Goal: Use online tool/utility: Utilize a website feature to perform a specific function

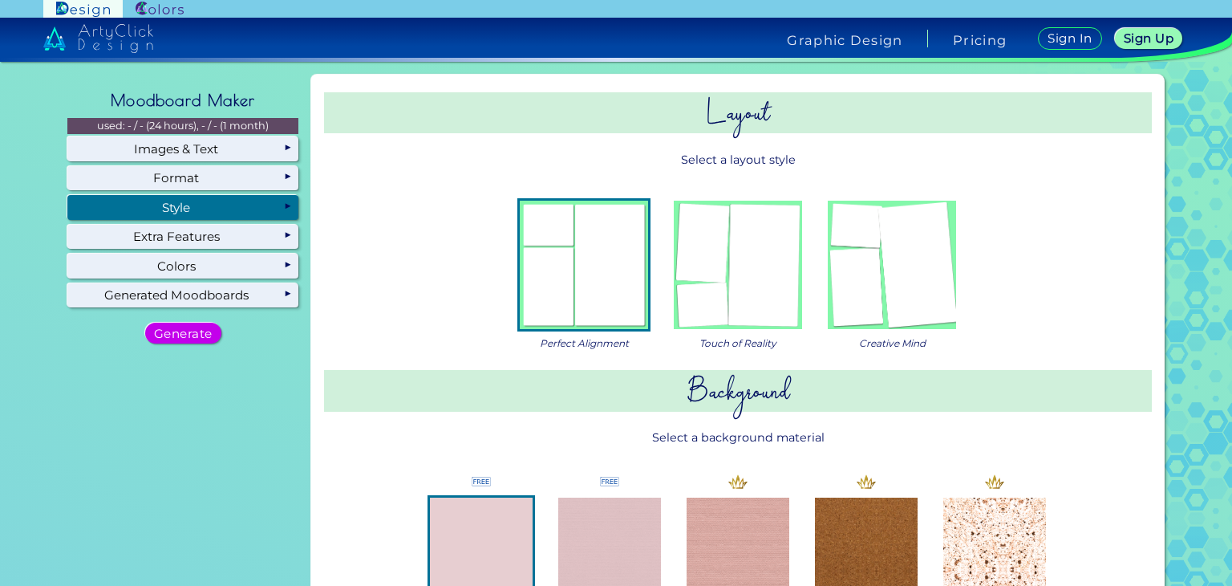
click at [736, 277] on img at bounding box center [738, 265] width 128 height 128
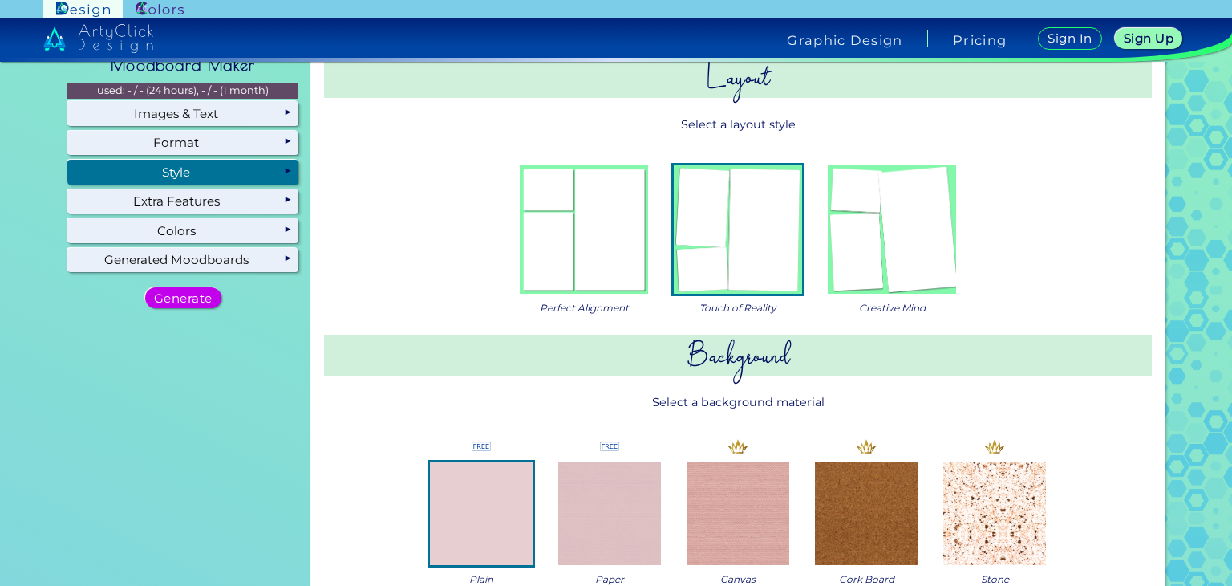
scroll to position [38, 0]
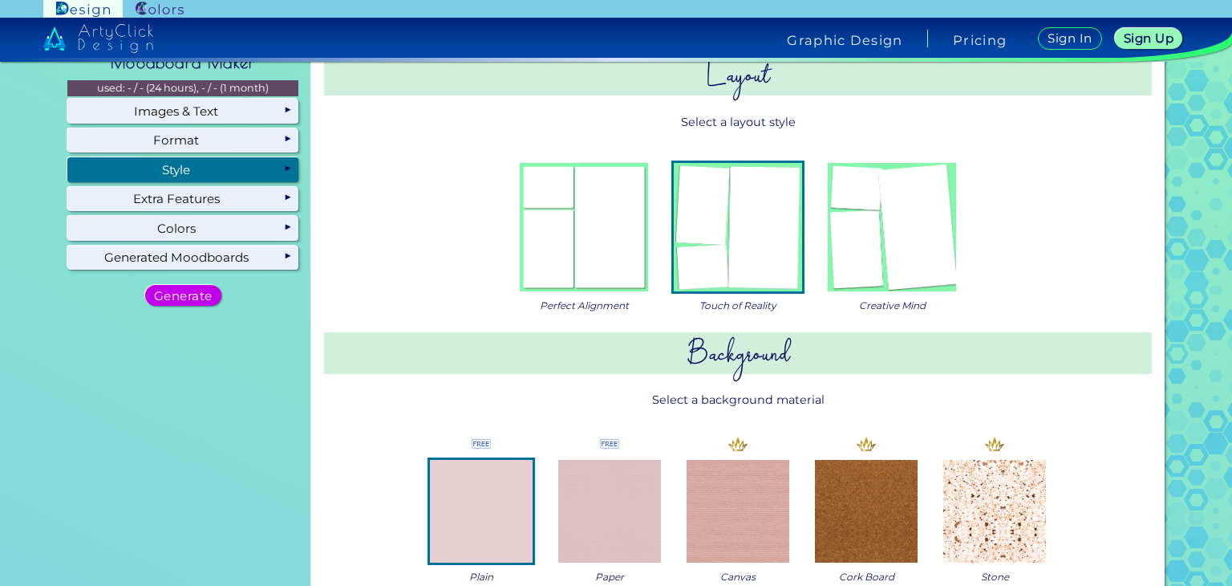
click at [890, 217] on img at bounding box center [892, 227] width 128 height 128
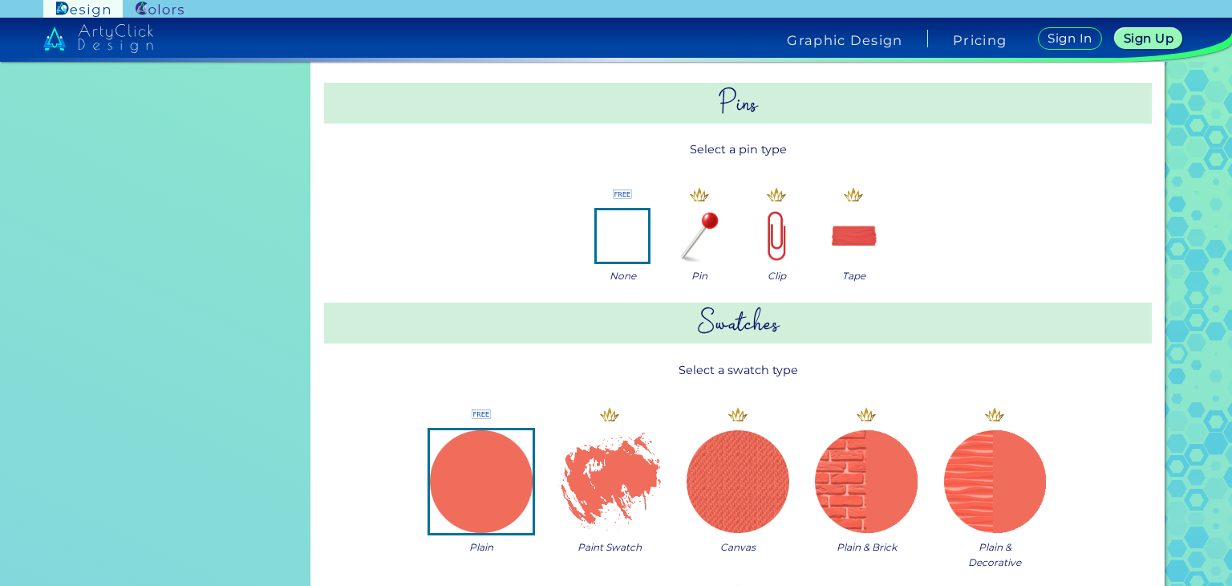
scroll to position [723, 0]
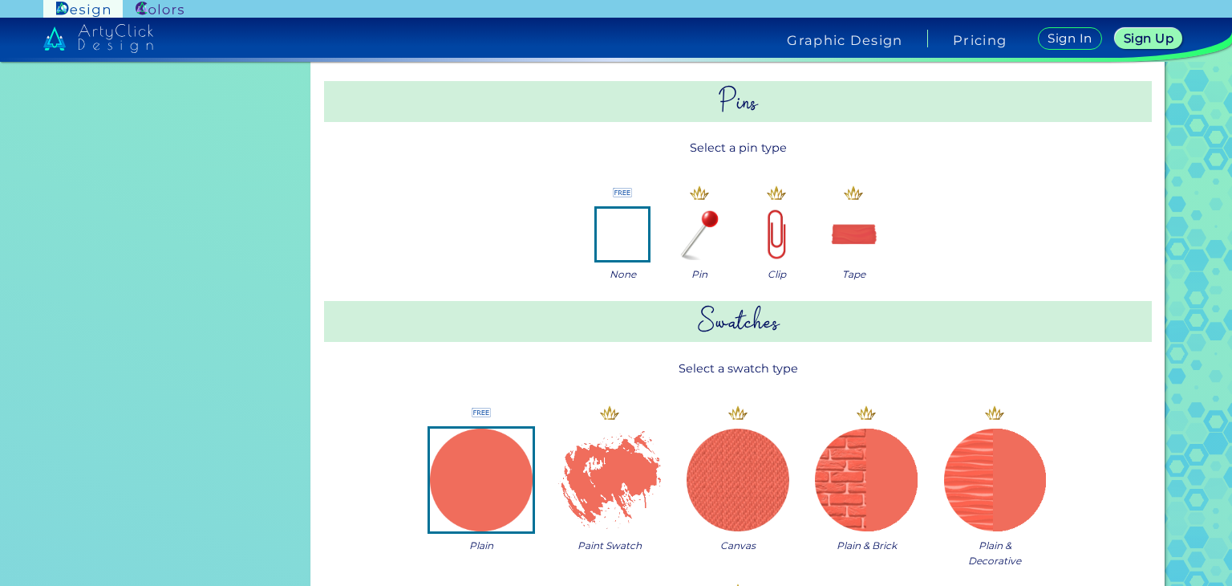
click at [858, 243] on img at bounding box center [853, 234] width 51 height 51
click at [628, 245] on img at bounding box center [622, 234] width 51 height 51
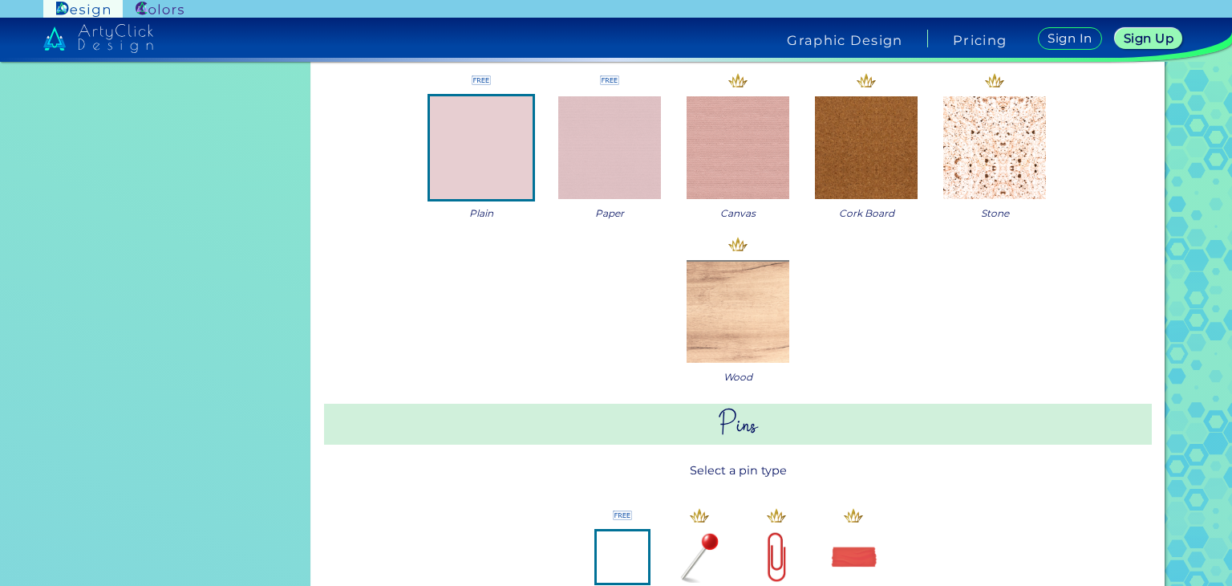
scroll to position [400, 0]
click at [589, 183] on img at bounding box center [609, 148] width 103 height 103
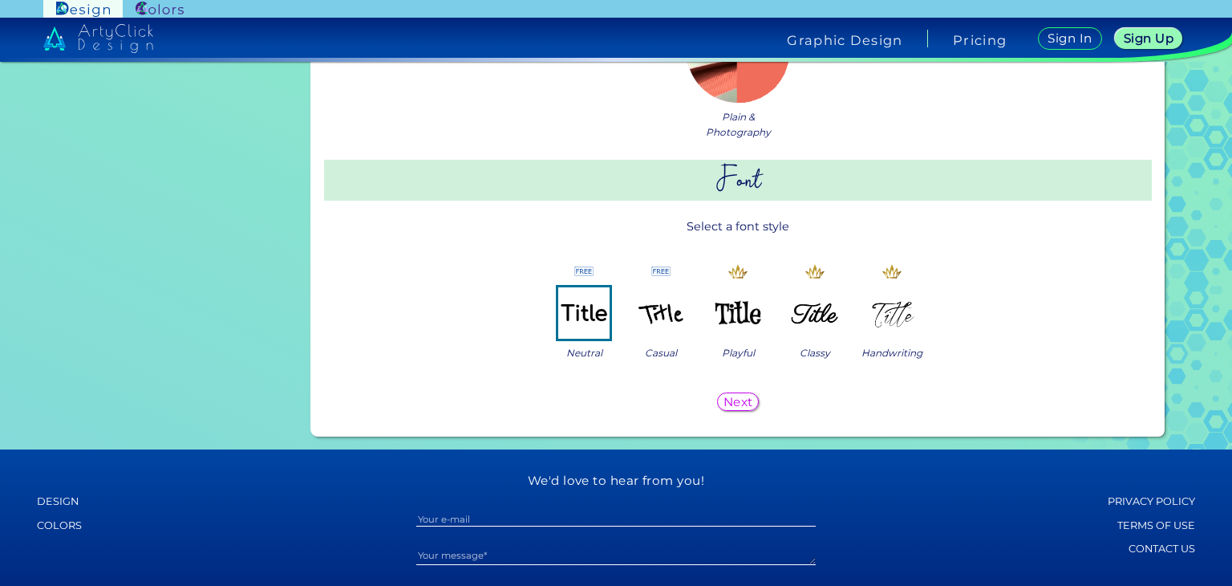
scroll to position [1331, 0]
click at [658, 326] on img at bounding box center [660, 311] width 51 height 51
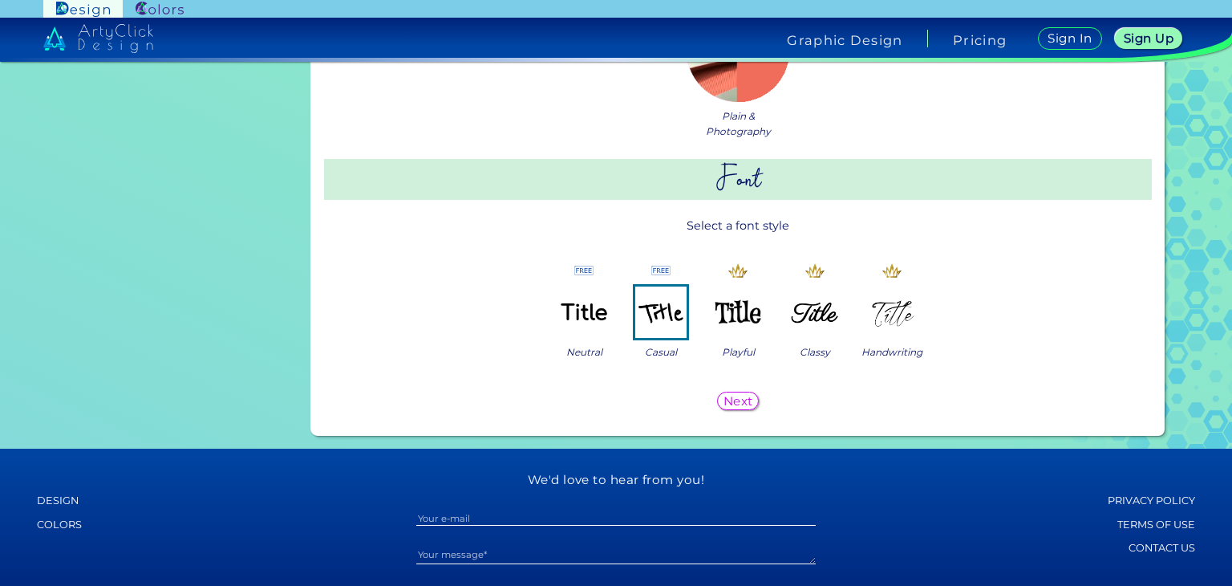
click at [732, 400] on h5 "Next" at bounding box center [738, 401] width 28 height 12
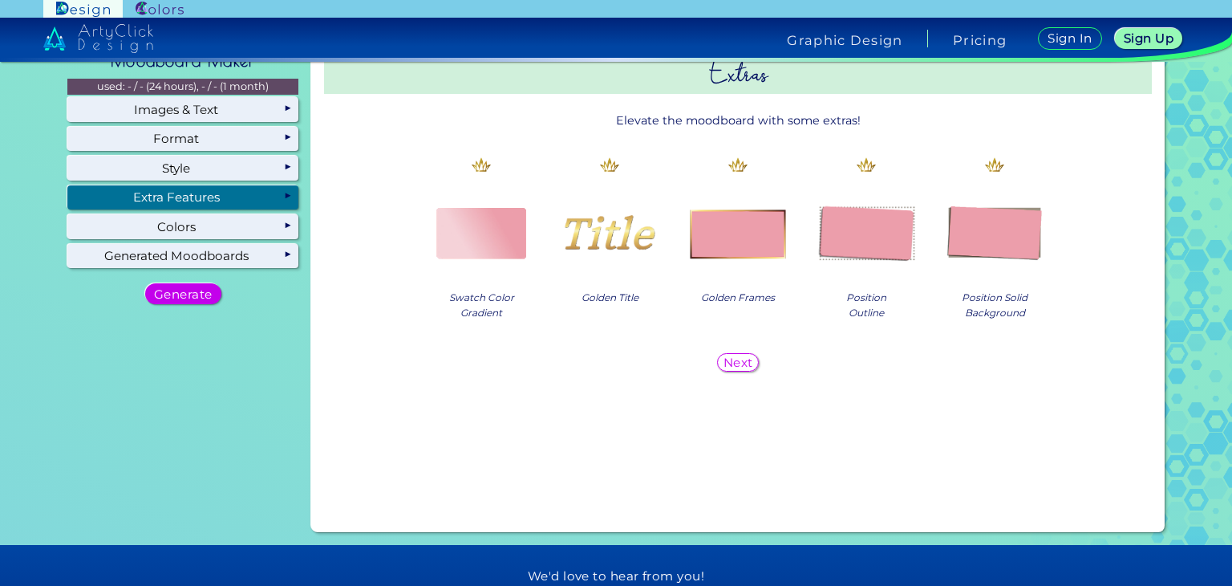
scroll to position [41, 0]
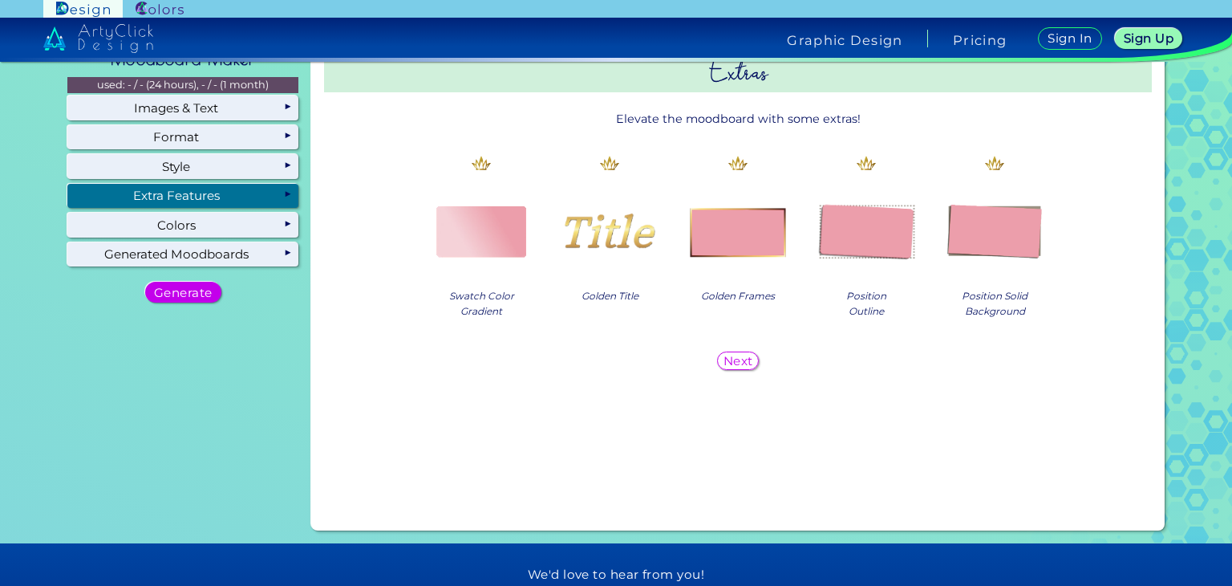
click at [725, 363] on h5 "Next" at bounding box center [738, 360] width 26 height 11
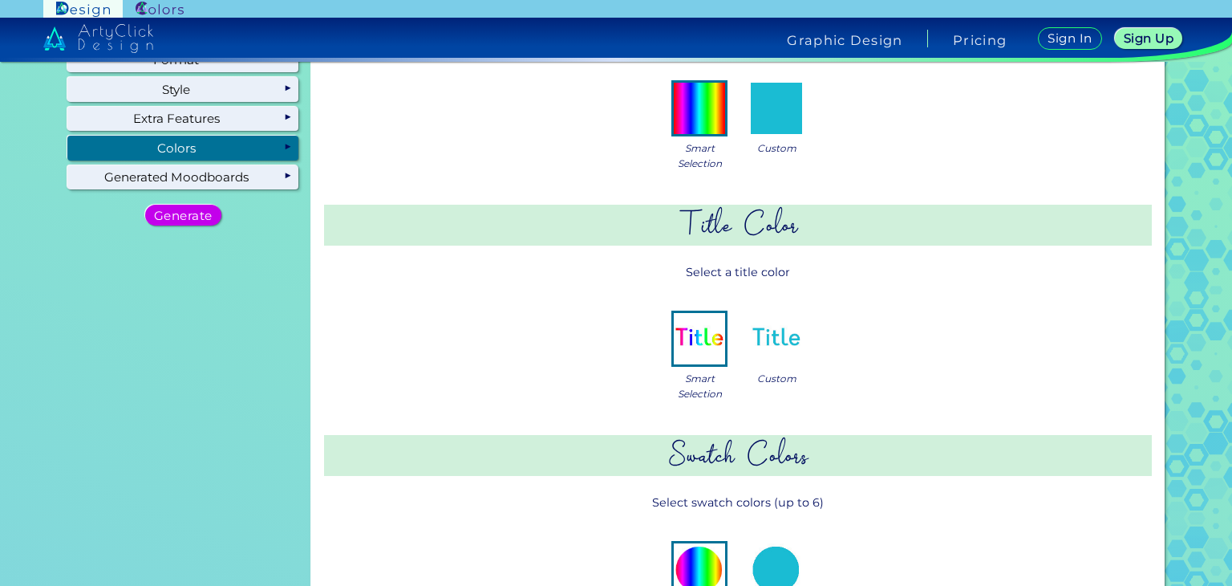
scroll to position [0, 0]
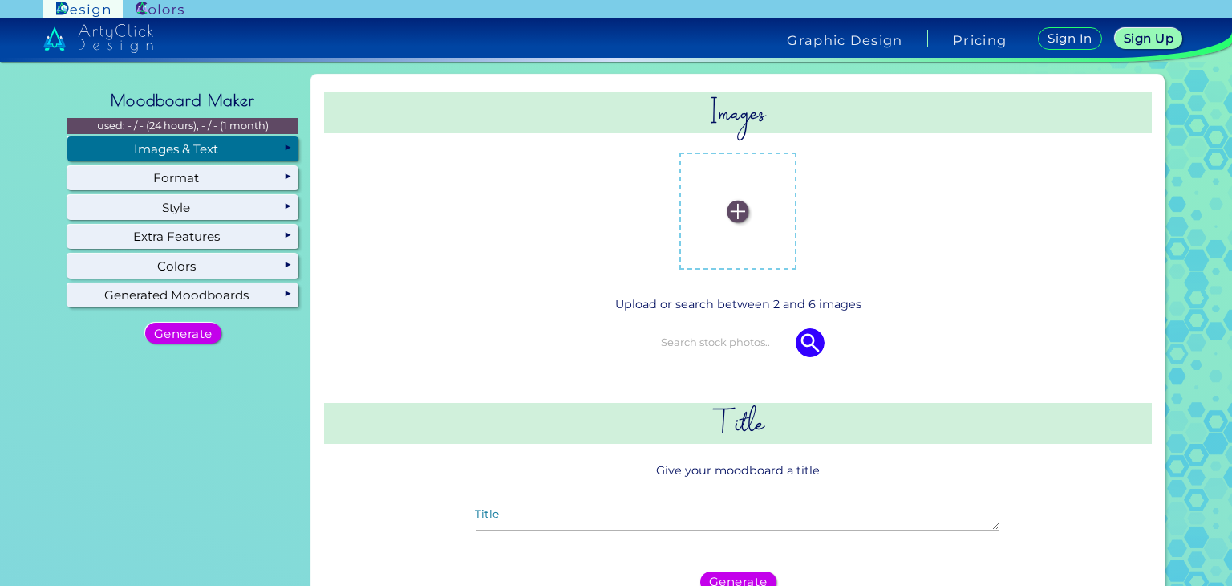
click at [199, 149] on div "Images & Text" at bounding box center [182, 148] width 231 height 24
click at [728, 217] on img at bounding box center [739, 212] width 22 height 22
click at [0, 0] on input "file" at bounding box center [0, 0] width 0 height 0
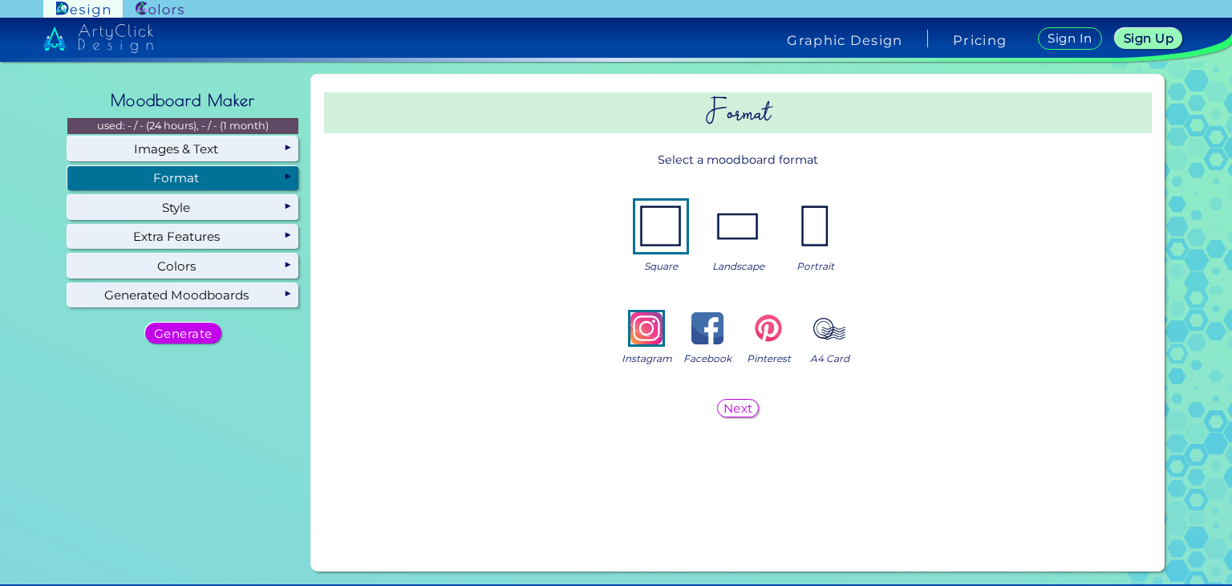
click at [229, 178] on div "Format" at bounding box center [182, 178] width 231 height 24
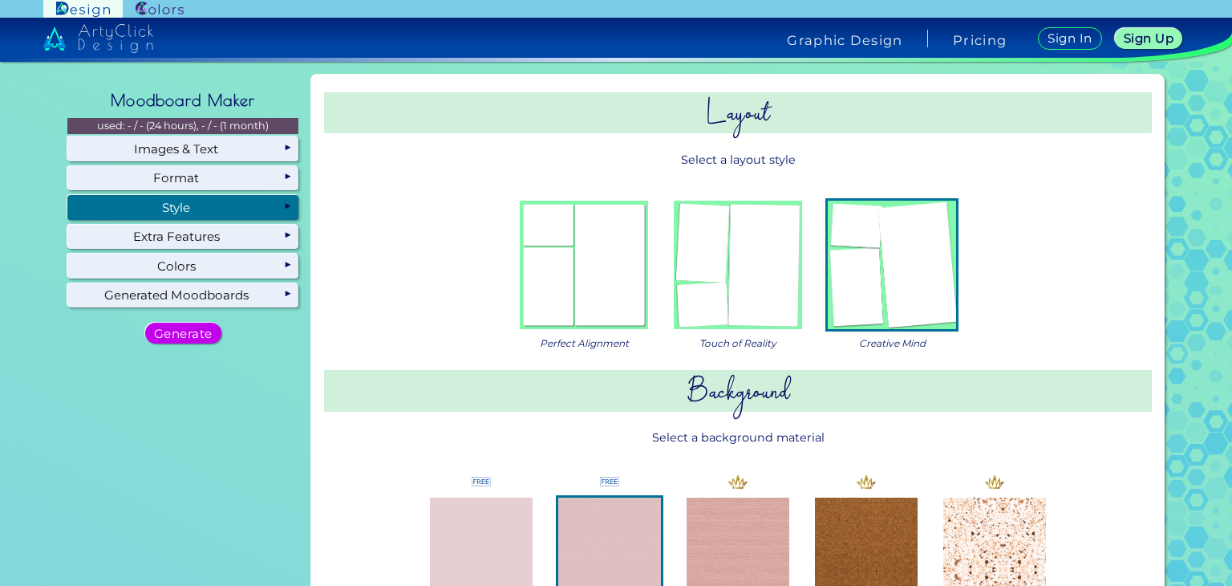
click at [178, 205] on div "Style" at bounding box center [182, 207] width 231 height 24
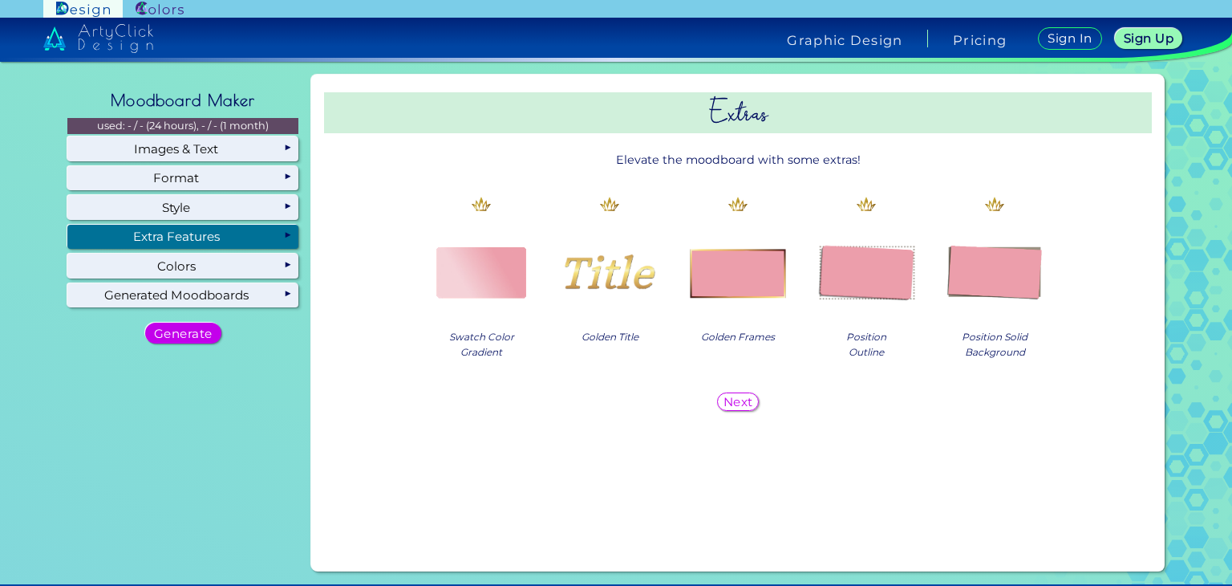
click at [188, 232] on div "Extra Features" at bounding box center [182, 237] width 231 height 24
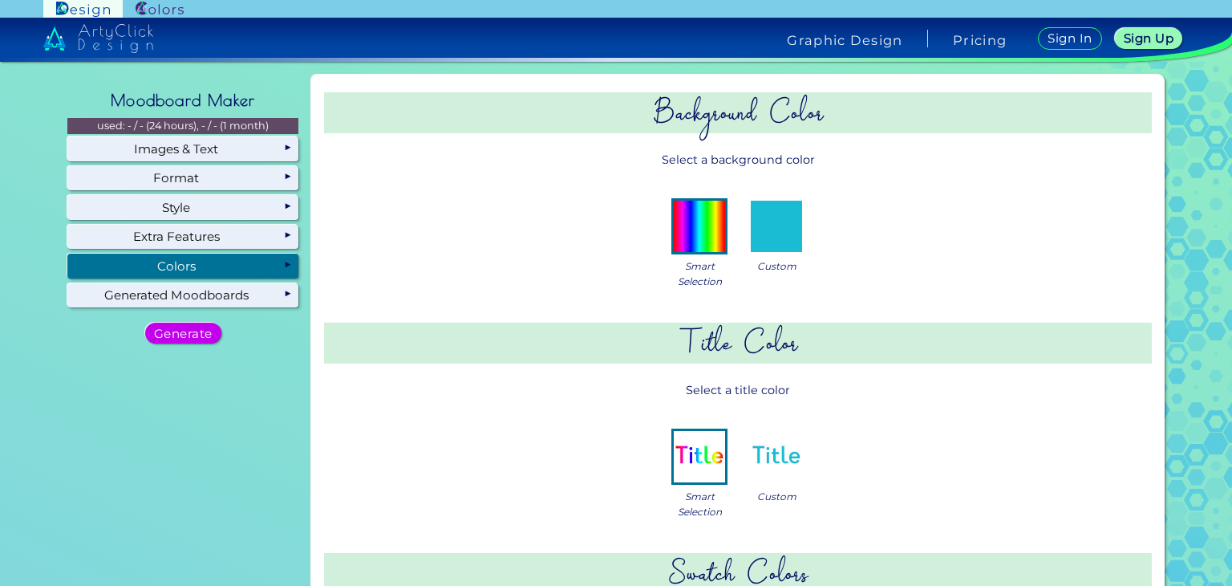
click at [193, 264] on div "Colors" at bounding box center [182, 265] width 231 height 24
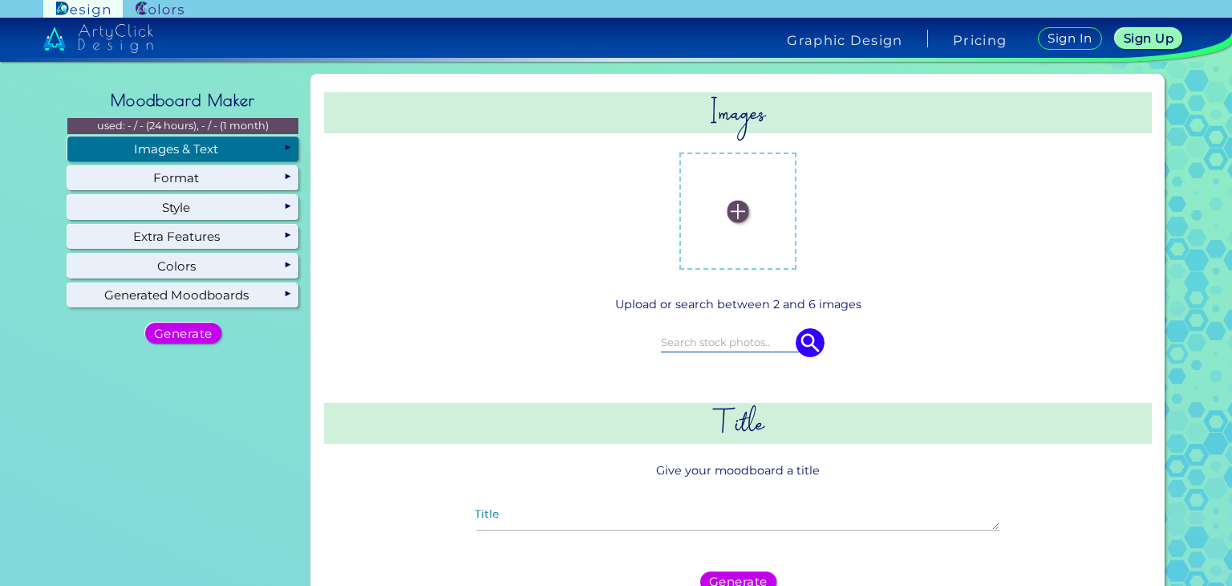
click at [176, 139] on div "Images & Text" at bounding box center [182, 148] width 231 height 24
click at [155, 158] on div "Images & Text" at bounding box center [182, 148] width 231 height 24
click at [741, 217] on img at bounding box center [739, 212] width 22 height 22
click at [0, 0] on input "file" at bounding box center [0, 0] width 0 height 0
click at [794, 201] on img at bounding box center [803, 212] width 22 height 22
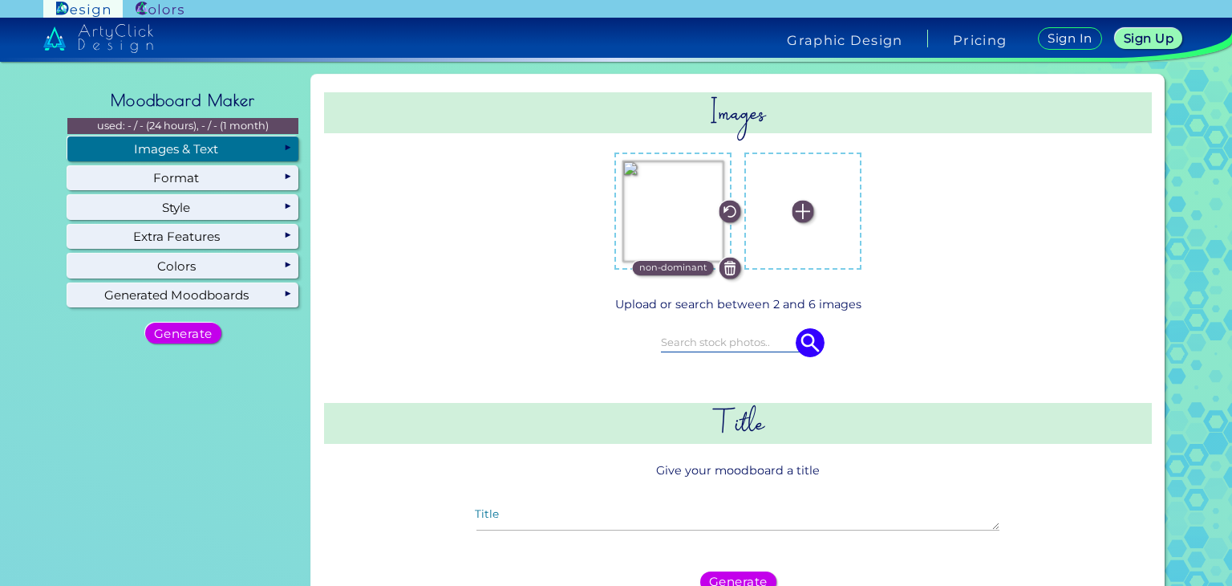
click at [0, 0] on input "file" at bounding box center [0, 0] width 0 height 0
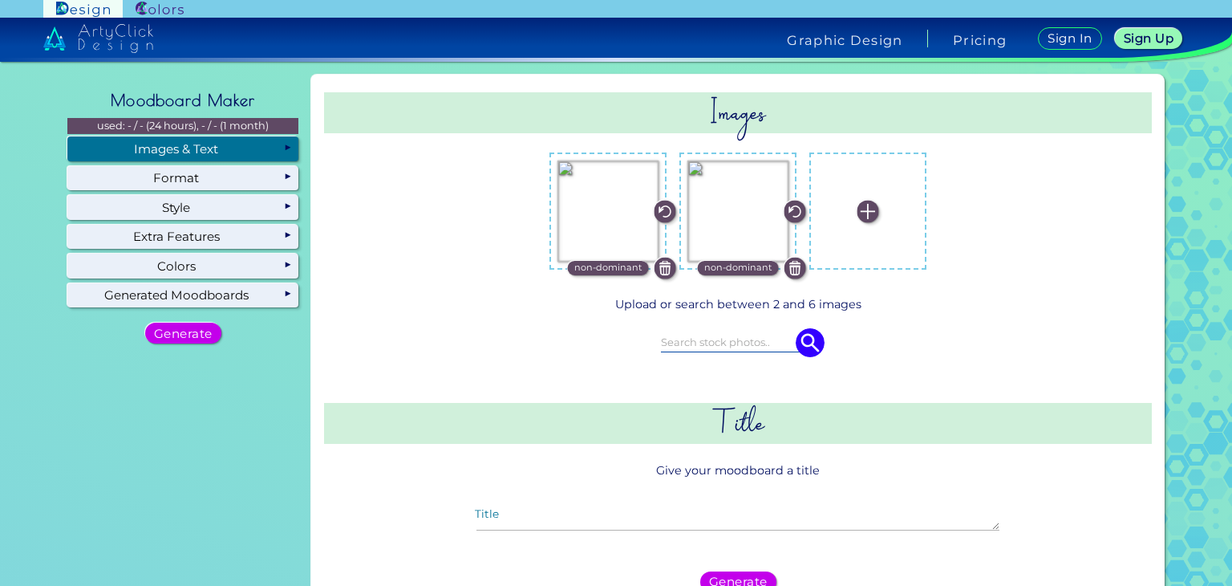
click at [863, 214] on img at bounding box center [868, 212] width 22 height 22
click at [0, 0] on input "file" at bounding box center [0, 0] width 0 height 0
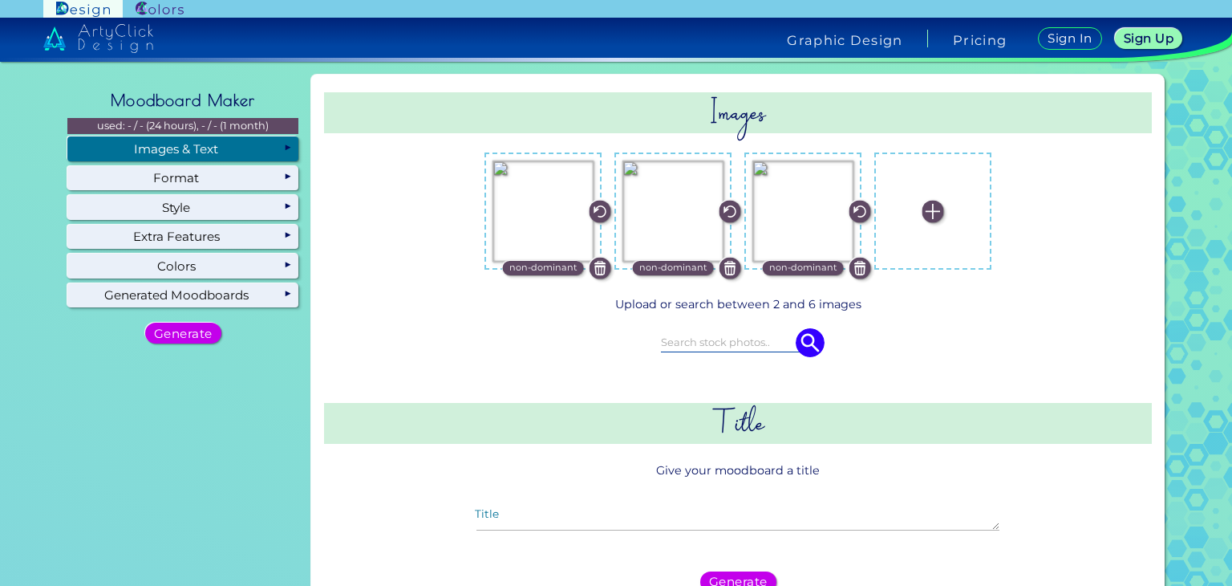
click at [930, 217] on img at bounding box center [933, 212] width 22 height 22
click at [0, 0] on input "file" at bounding box center [0, 0] width 0 height 0
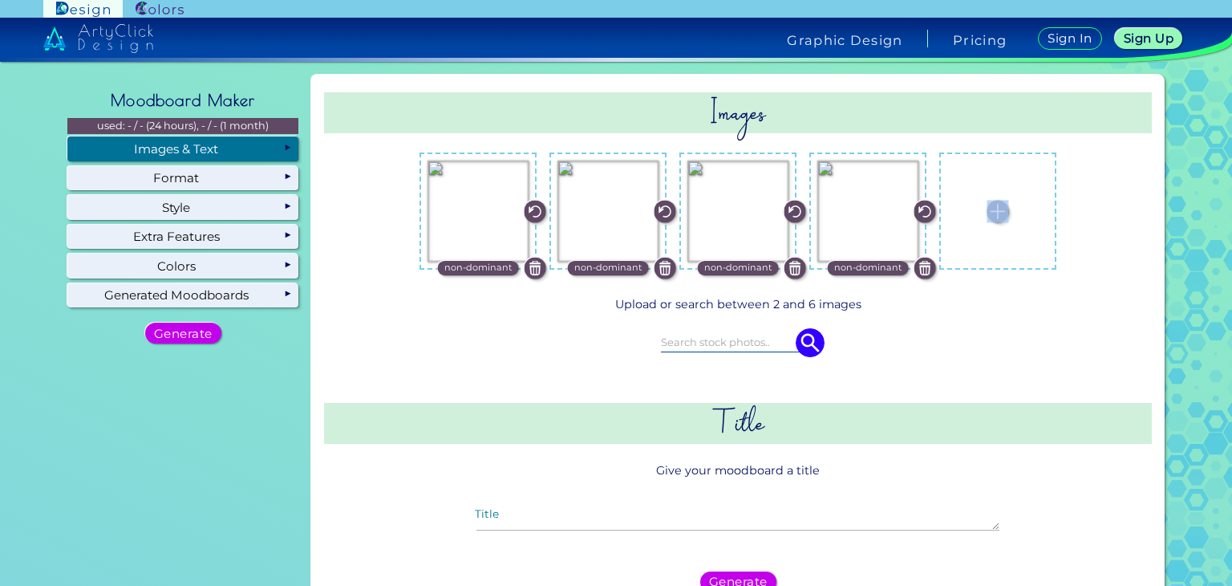
drag, startPoint x: 1009, startPoint y: 217, endPoint x: 999, endPoint y: 213, distance: 10.8
click at [999, 213] on label at bounding box center [997, 210] width 101 height 101
click at [999, 213] on img at bounding box center [998, 212] width 22 height 22
click at [0, 0] on input "file" at bounding box center [0, 0] width 0 height 0
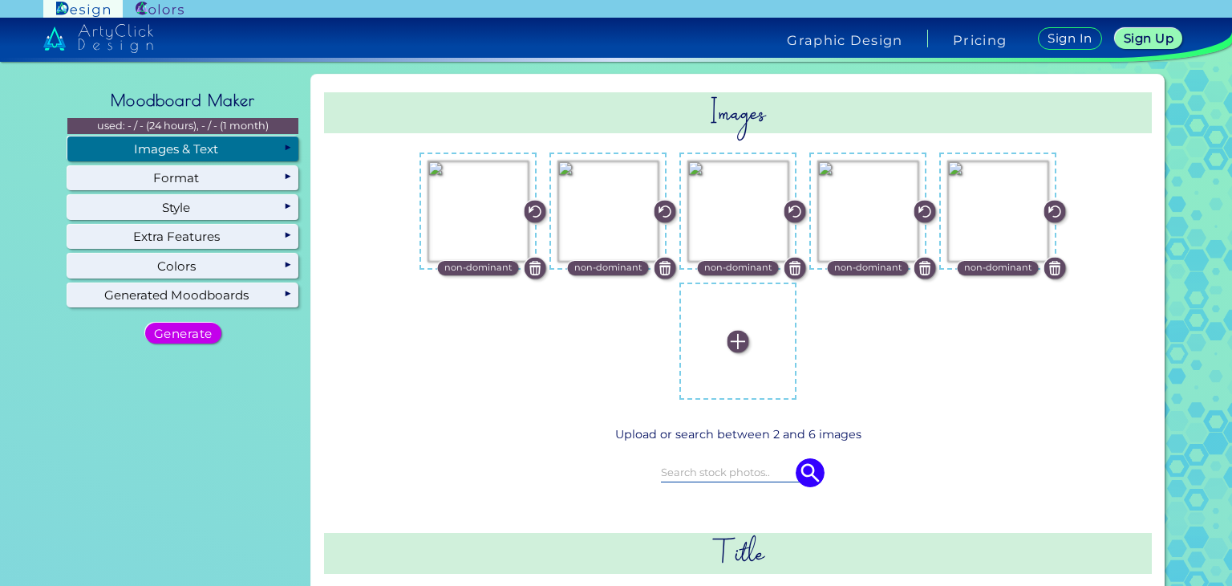
click at [735, 338] on img at bounding box center [739, 341] width 22 height 22
click at [0, 0] on input "file" at bounding box center [0, 0] width 0 height 0
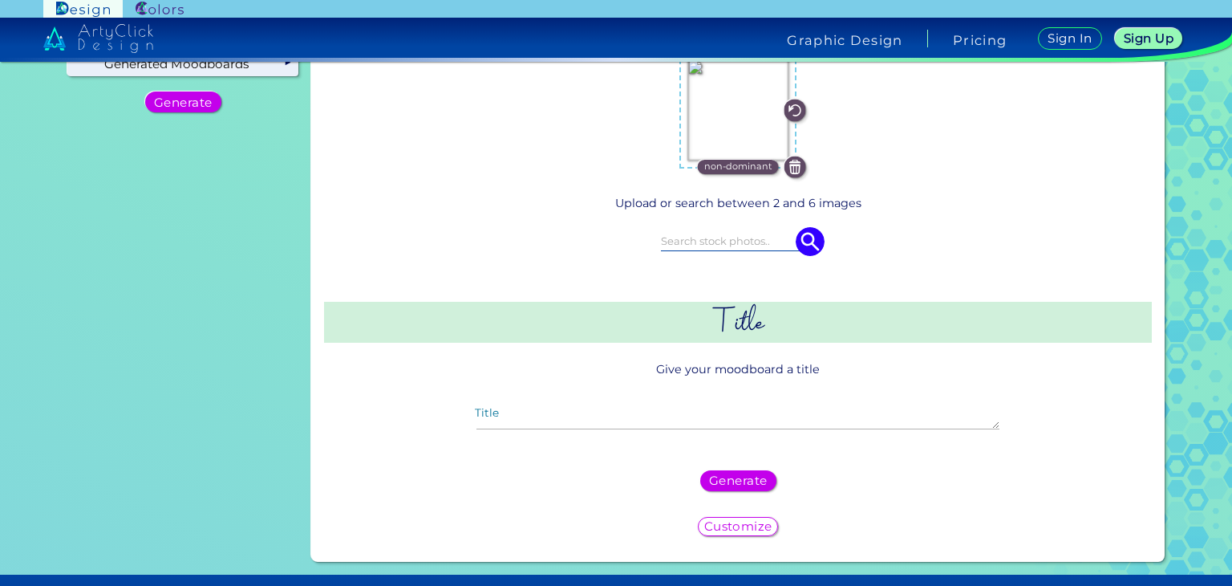
scroll to position [234, 0]
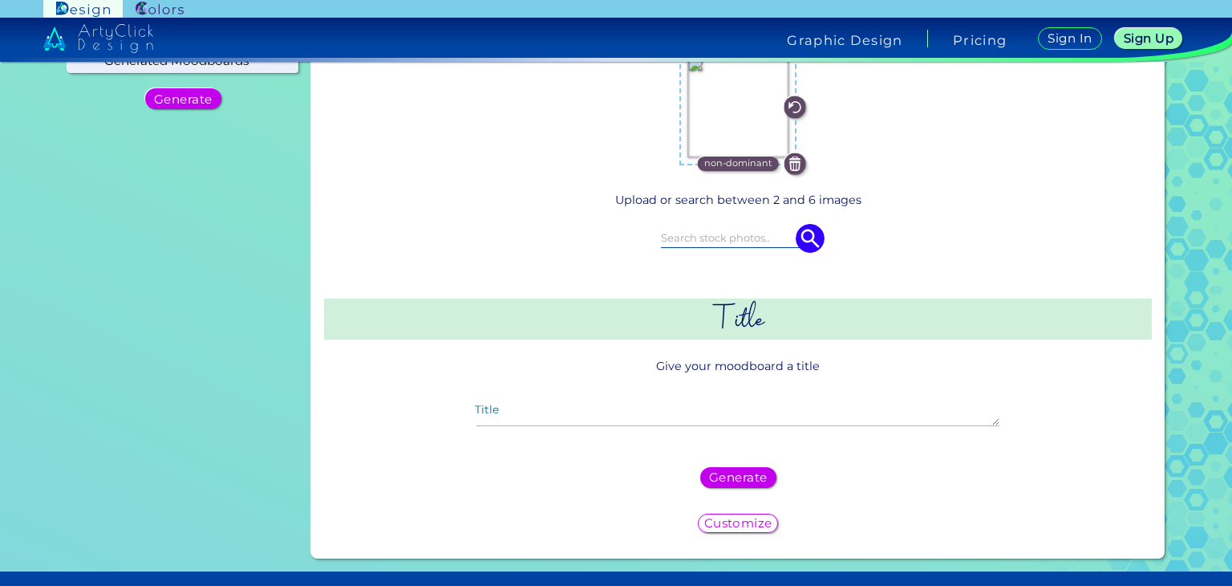
click at [596, 402] on div "Title" at bounding box center [738, 417] width 549 height 47
click at [578, 409] on textarea "Title" at bounding box center [737, 416] width 523 height 19
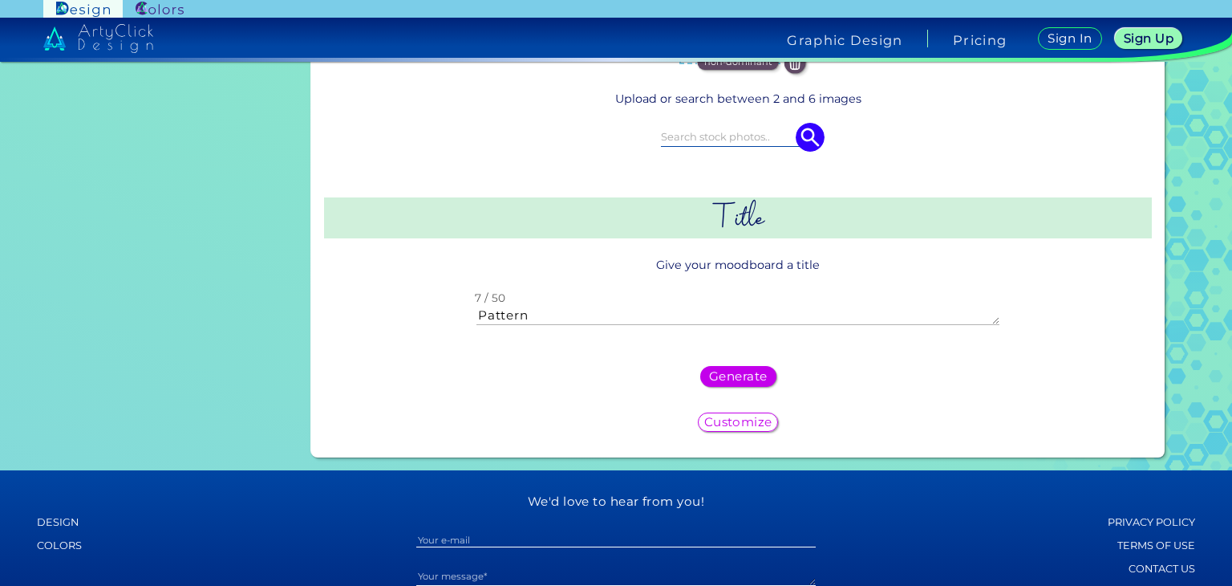
scroll to position [337, 0]
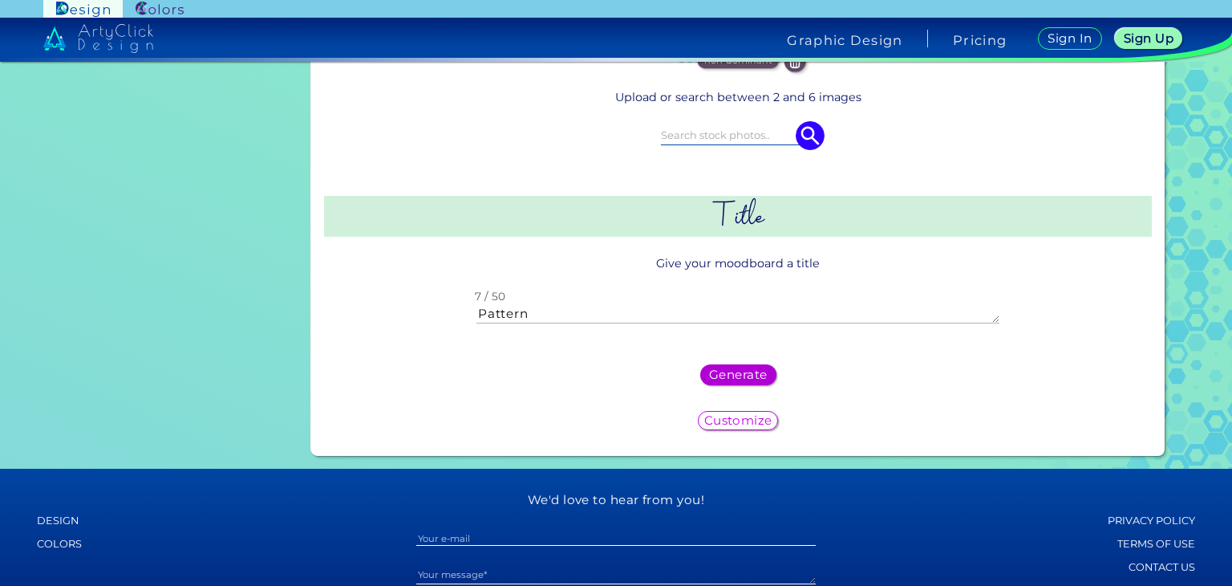
type textarea "Pattern"
click at [724, 371] on h5 "Generate" at bounding box center [738, 374] width 59 height 12
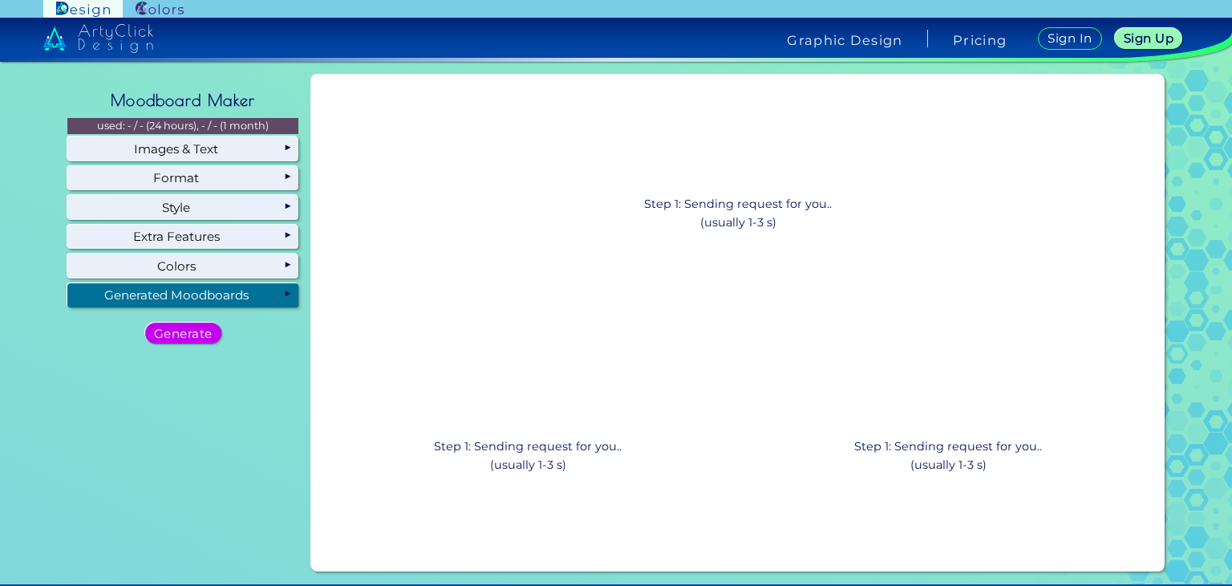
scroll to position [0, 0]
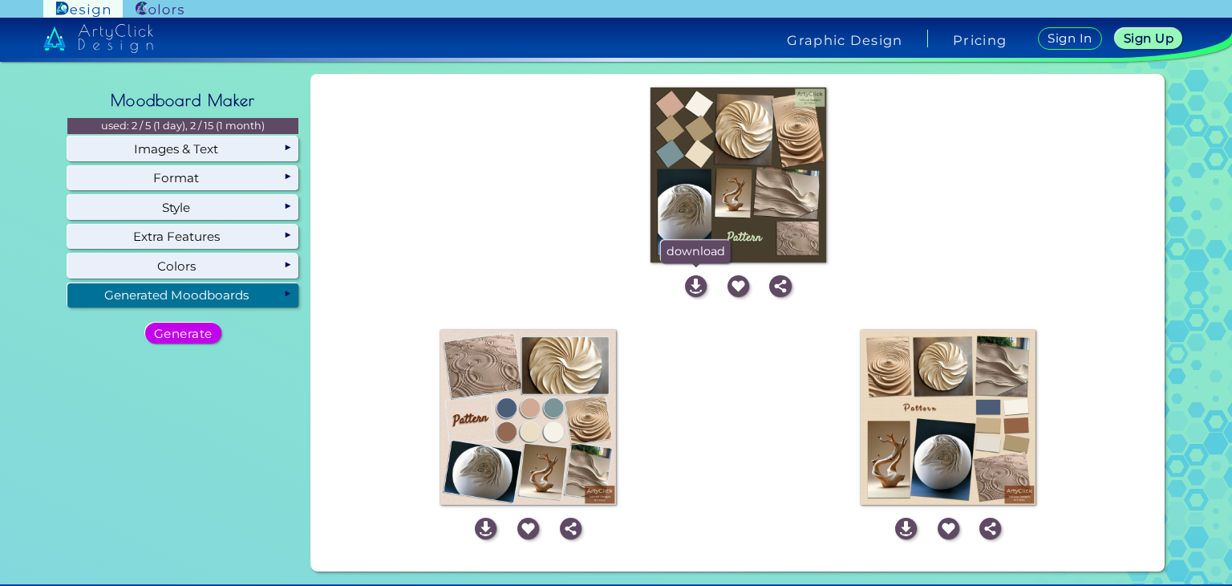
click at [689, 283] on img at bounding box center [696, 286] width 22 height 22
click at [480, 517] on img at bounding box center [486, 528] width 22 height 22
click at [898, 529] on img at bounding box center [906, 528] width 22 height 22
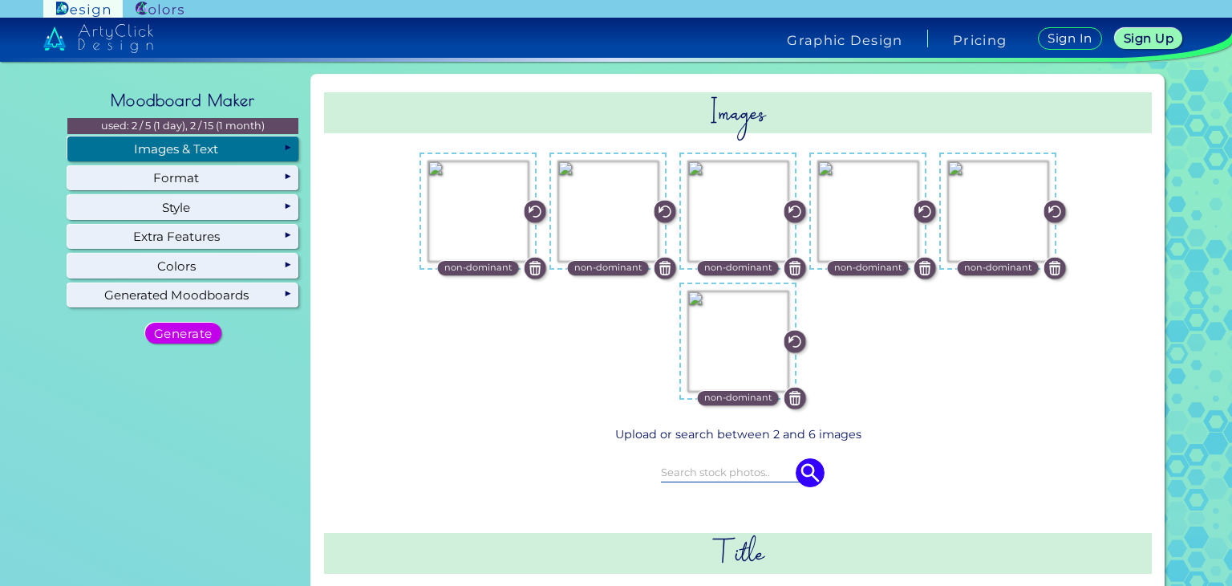
click at [119, 140] on div "Images & Text" at bounding box center [182, 148] width 231 height 24
click at [530, 267] on img at bounding box center [536, 268] width 22 height 22
click at [662, 274] on img at bounding box center [666, 268] width 22 height 22
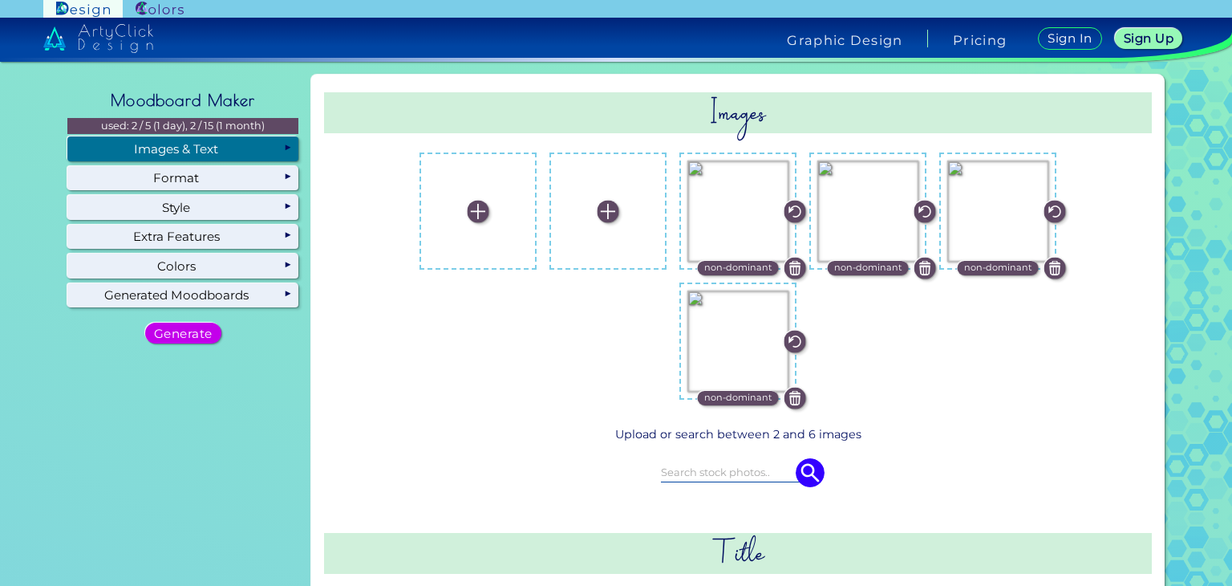
click at [795, 271] on img at bounding box center [795, 268] width 22 height 22
click at [916, 270] on img at bounding box center [925, 268] width 22 height 22
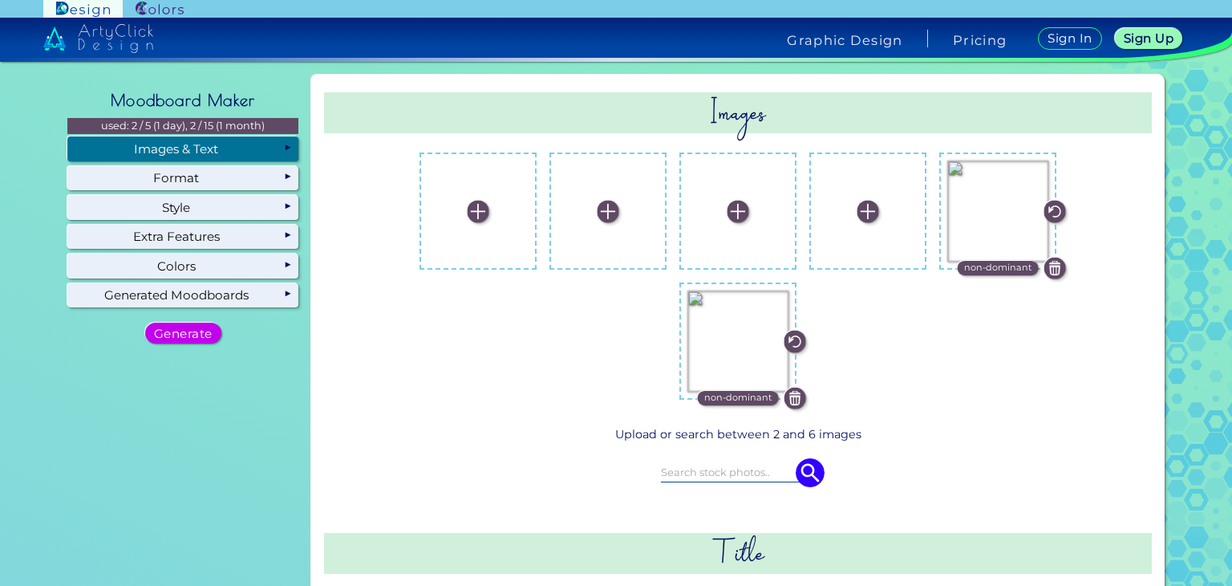
click at [1045, 265] on img at bounding box center [1055, 268] width 22 height 22
click at [789, 401] on img at bounding box center [795, 398] width 22 height 22
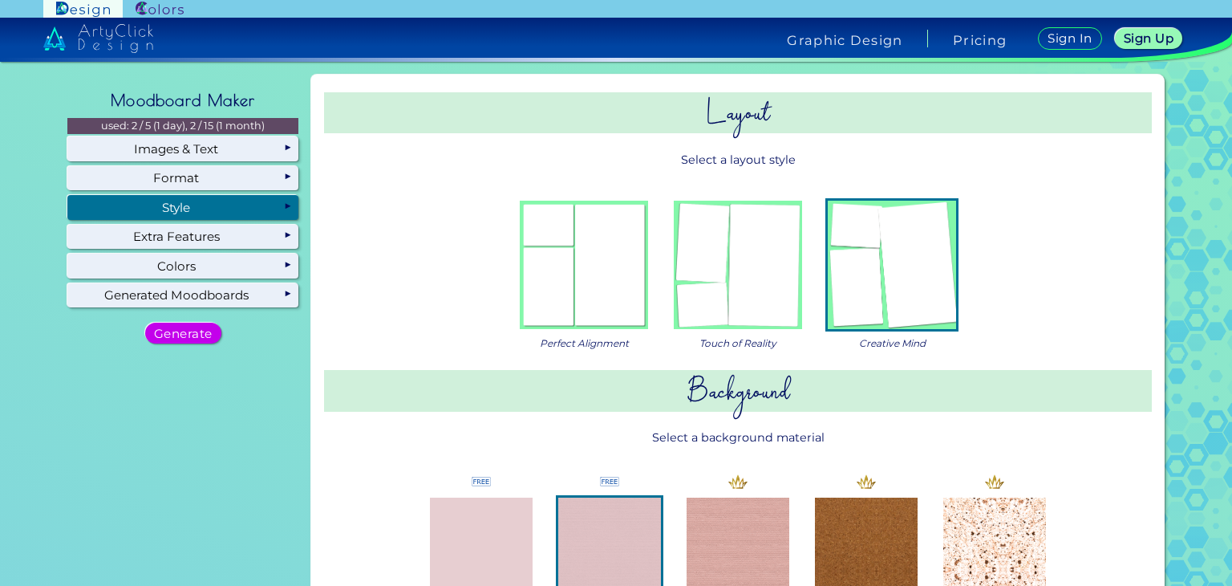
click at [767, 238] on img at bounding box center [738, 265] width 128 height 128
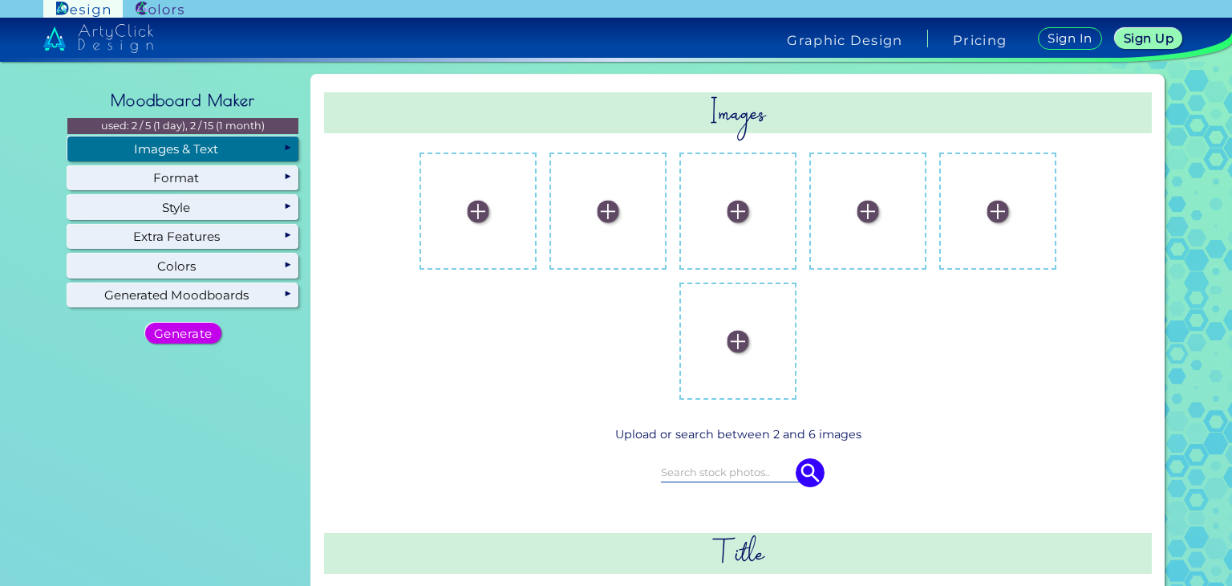
click at [178, 144] on div "Images & Text" at bounding box center [182, 148] width 231 height 24
click at [466, 221] on label at bounding box center [478, 210] width 101 height 101
click at [0, 0] on input "file" at bounding box center [0, 0] width 0 height 0
click at [606, 211] on img at bounding box center [609, 212] width 22 height 22
click at [0, 0] on input "file" at bounding box center [0, 0] width 0 height 0
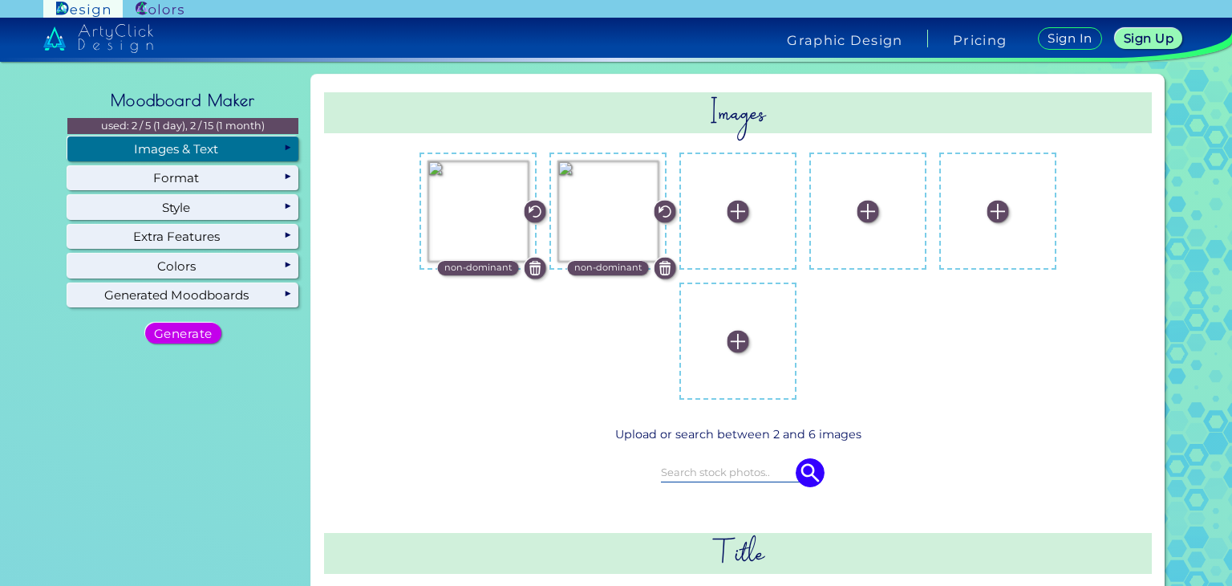
click at [732, 207] on img at bounding box center [739, 212] width 22 height 22
click at [0, 0] on input "file" at bounding box center [0, 0] width 0 height 0
click at [863, 213] on img at bounding box center [868, 212] width 22 height 22
click at [0, 0] on input "file" at bounding box center [0, 0] width 0 height 0
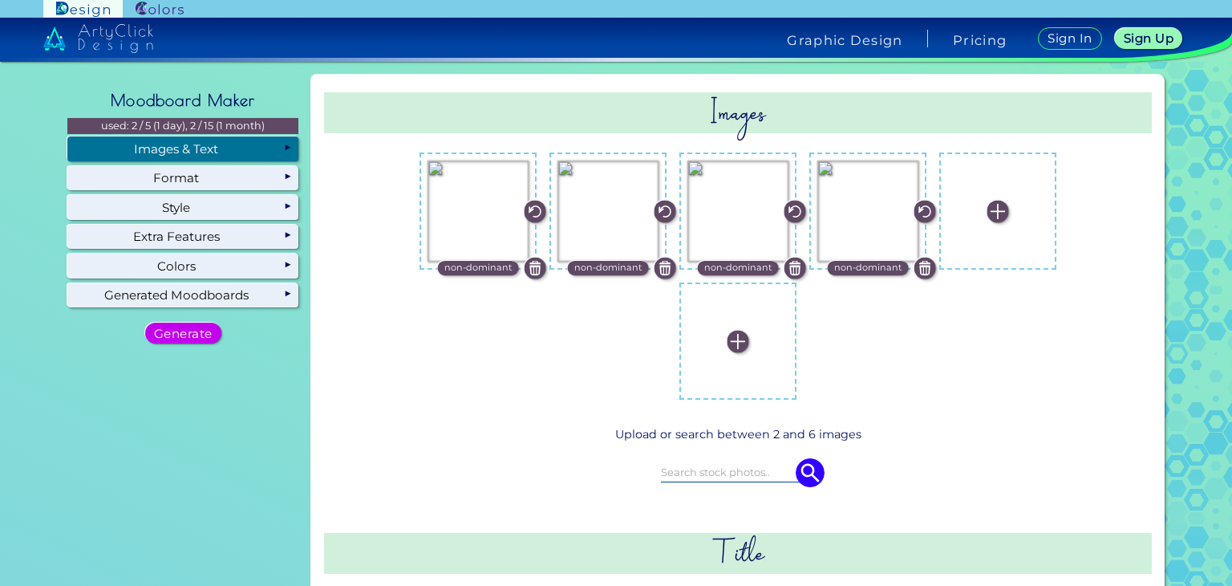
click at [993, 209] on img at bounding box center [998, 212] width 22 height 22
click at [0, 0] on input "file" at bounding box center [0, 0] width 0 height 0
click at [735, 342] on img at bounding box center [739, 341] width 22 height 22
click at [0, 0] on input "file" at bounding box center [0, 0] width 0 height 0
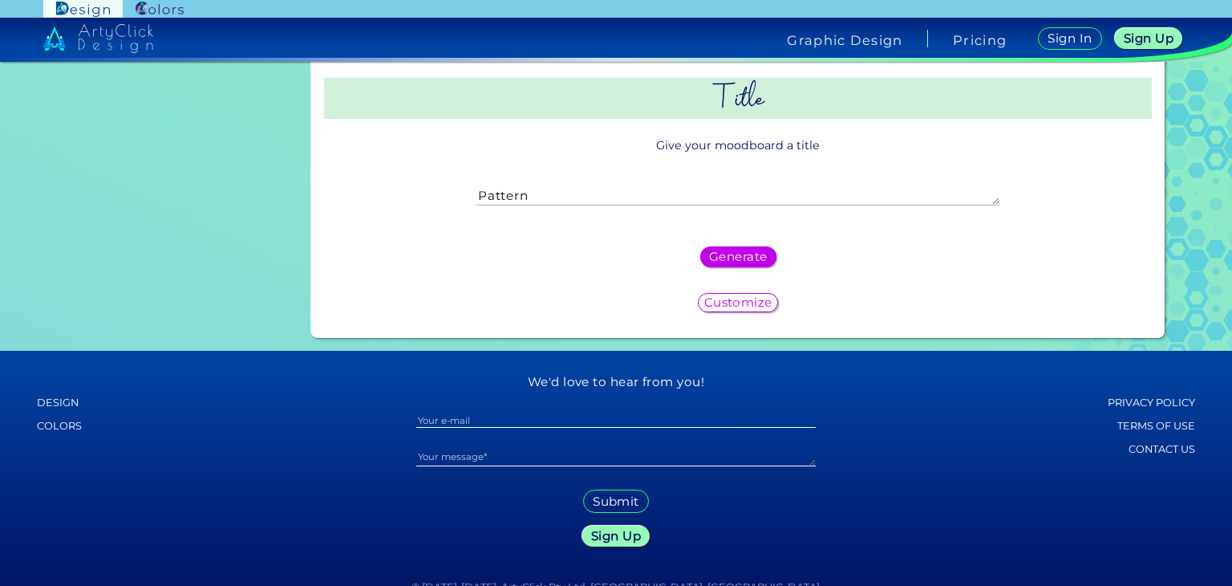
scroll to position [466, 0]
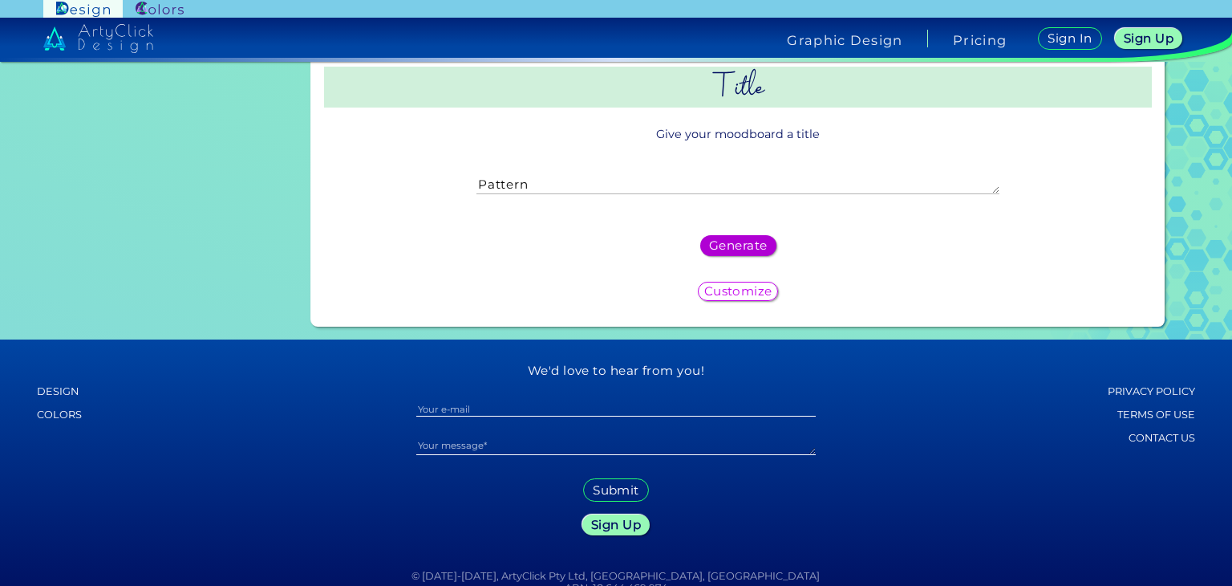
click at [738, 245] on h5 "Generate" at bounding box center [738, 245] width 55 height 11
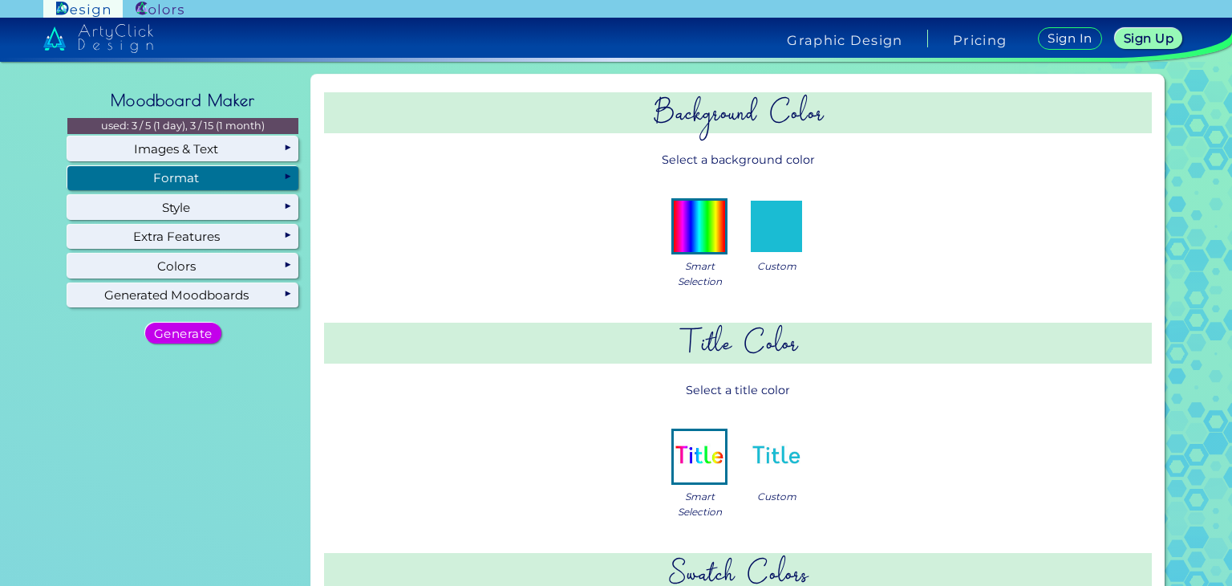
scroll to position [0, 0]
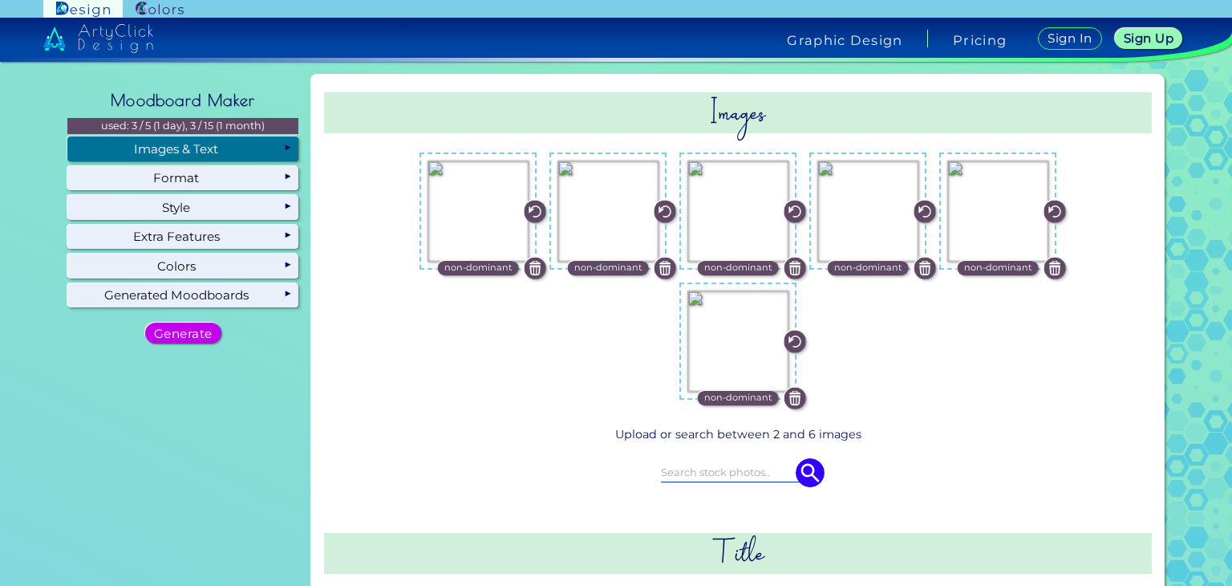
click at [245, 145] on div "Images & Text" at bounding box center [182, 148] width 231 height 24
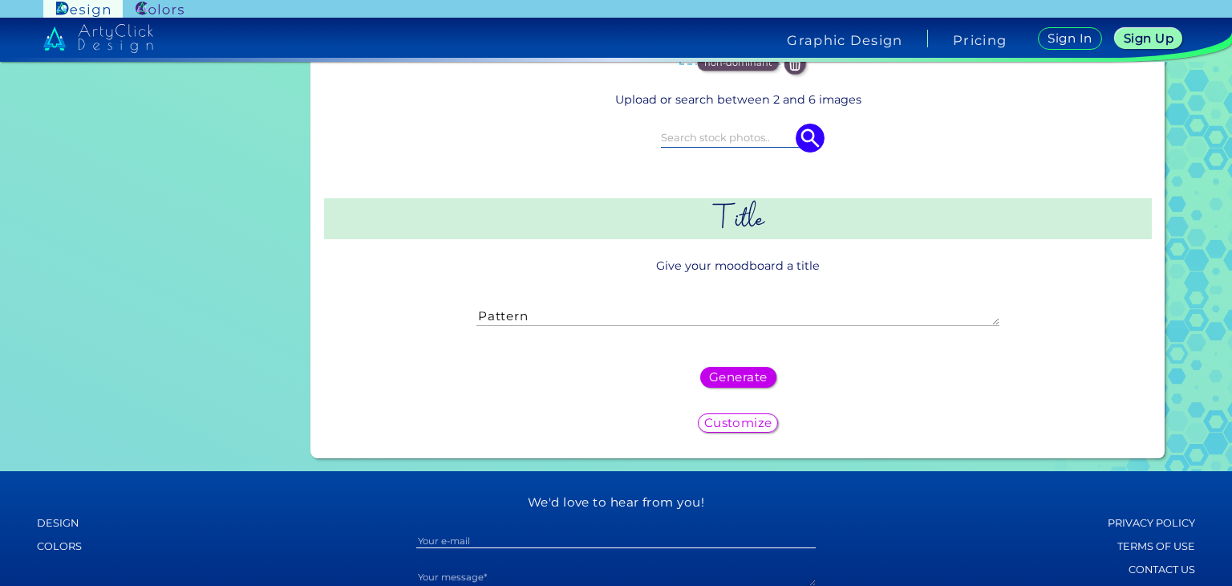
scroll to position [483, 0]
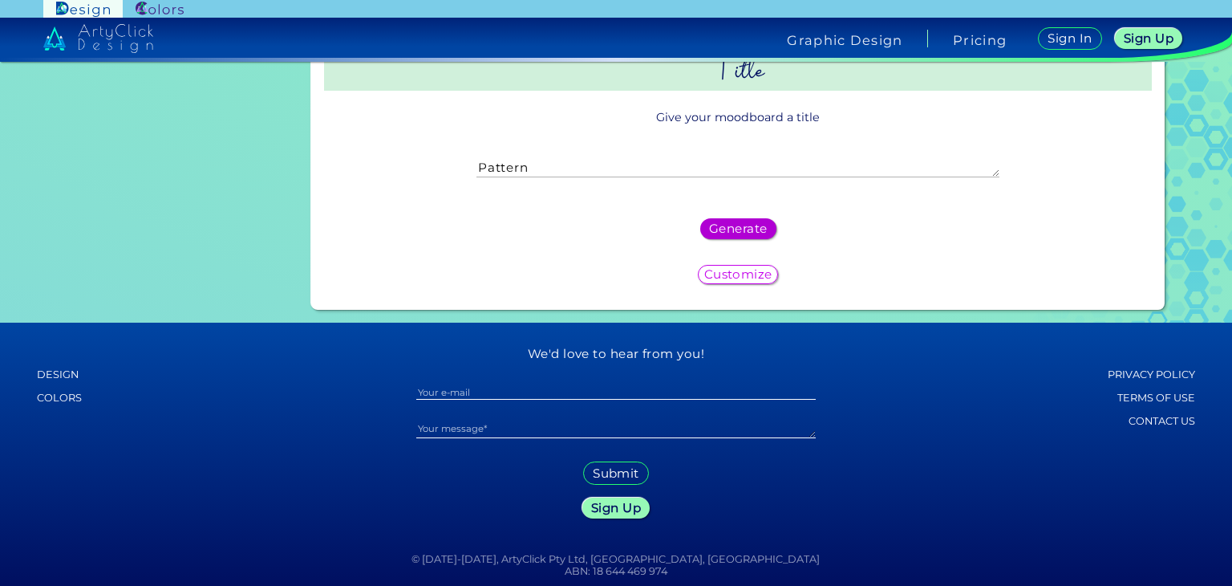
click at [724, 222] on h5 "Generate" at bounding box center [738, 228] width 60 height 13
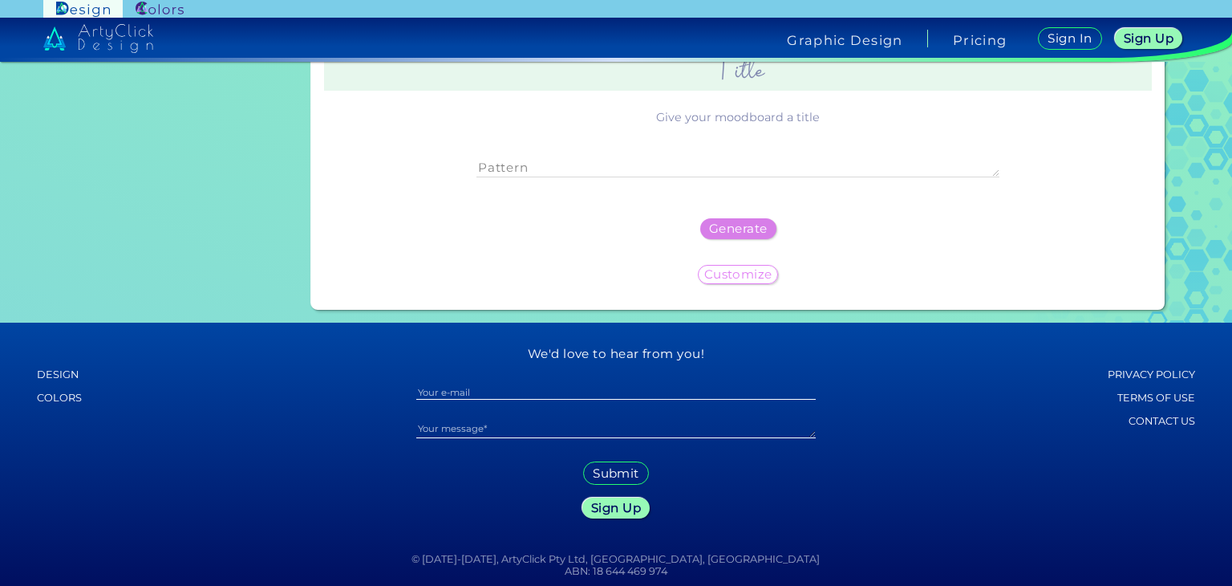
scroll to position [0, 0]
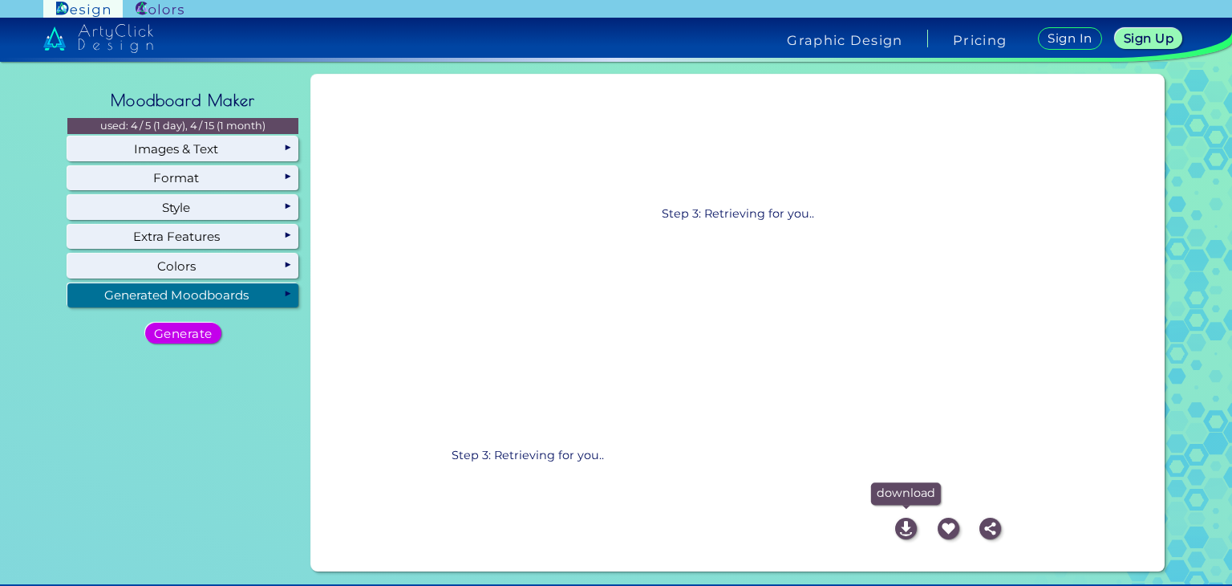
click at [908, 527] on img at bounding box center [906, 528] width 22 height 22
click at [1203, 190] on section "The Most Convenient Moodboard Generator Self-Executing Designs Ready in Seconds…" at bounding box center [616, 324] width 1232 height 524
